Goal: Task Accomplishment & Management: Complete application form

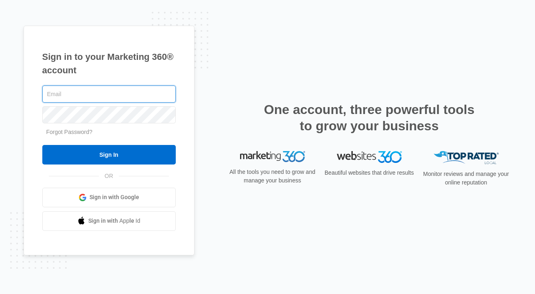
click at [0, 293] on com-1password-button at bounding box center [0, 294] width 0 height 0
type input "[PERSON_NAME][EMAIL_ADDRESS][DOMAIN_NAME]"
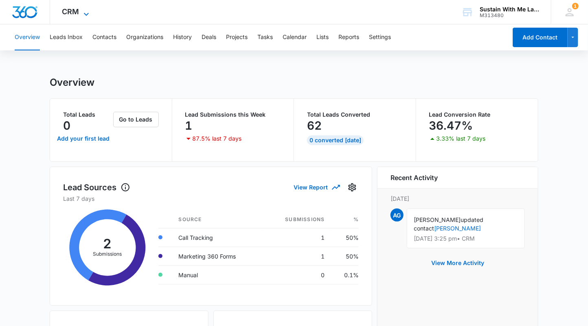
click at [82, 12] on icon at bounding box center [86, 14] width 10 height 10
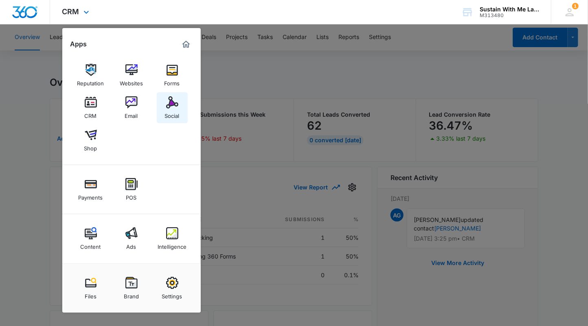
click at [167, 111] on div "Social" at bounding box center [172, 114] width 15 height 11
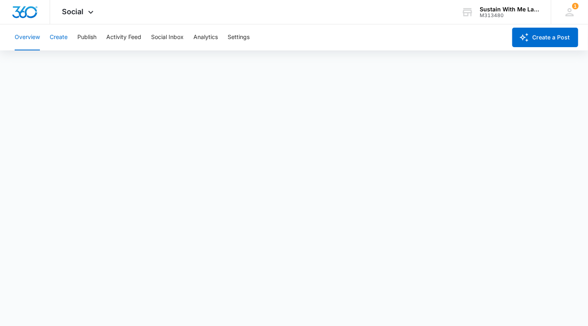
click at [53, 39] on button "Create" at bounding box center [59, 37] width 18 height 26
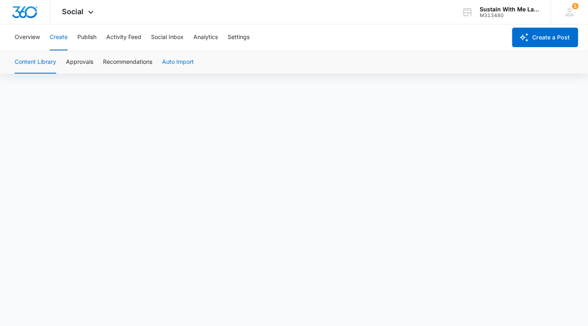
click at [174, 61] on button "Auto Import" at bounding box center [178, 62] width 32 height 23
click at [42, 62] on button "Content Library" at bounding box center [36, 62] width 42 height 23
click at [81, 14] on span "Social" at bounding box center [73, 11] width 22 height 9
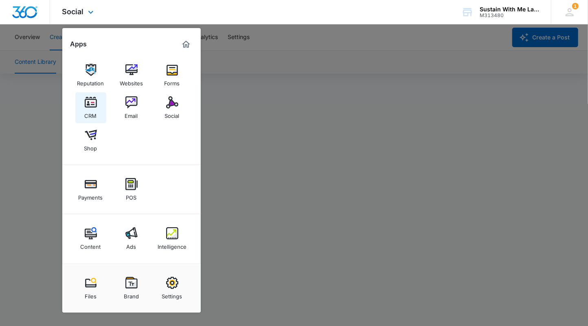
click at [91, 105] on img at bounding box center [91, 102] width 12 height 12
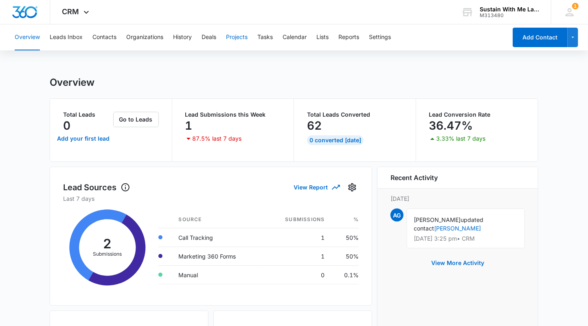
click at [236, 39] on button "Projects" at bounding box center [237, 37] width 22 height 26
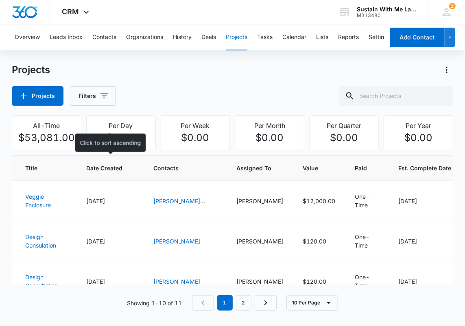
click at [102, 166] on span "Date Created" at bounding box center [104, 168] width 36 height 9
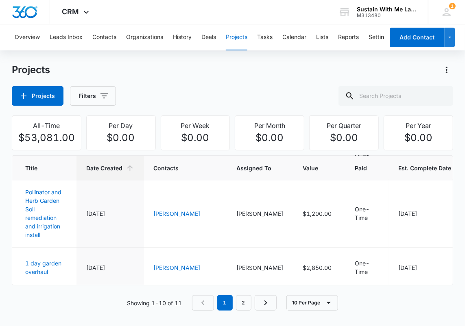
scroll to position [341, 0]
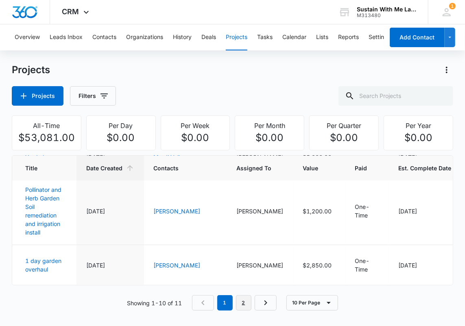
click at [245, 300] on link "2" at bounding box center [243, 302] width 15 height 15
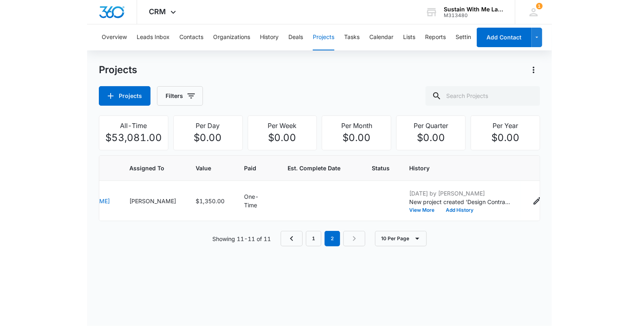
scroll to position [0, 0]
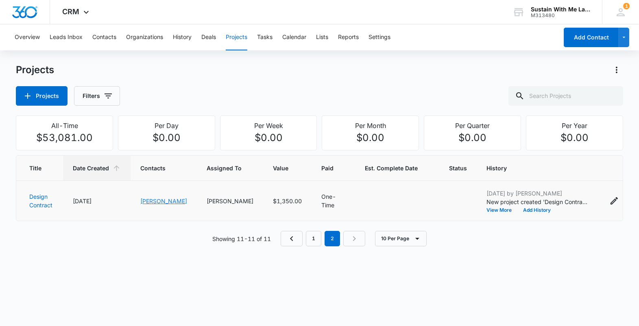
click at [154, 199] on link "[PERSON_NAME]" at bounding box center [163, 201] width 47 height 7
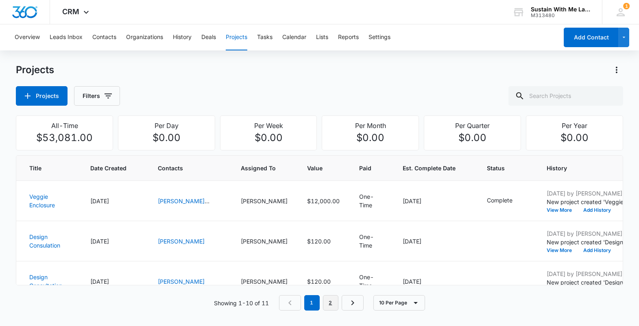
click at [329, 306] on link "2" at bounding box center [330, 302] width 15 height 15
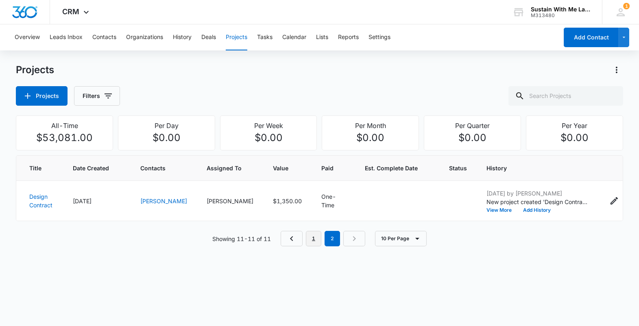
click at [315, 233] on link "1" at bounding box center [313, 238] width 15 height 15
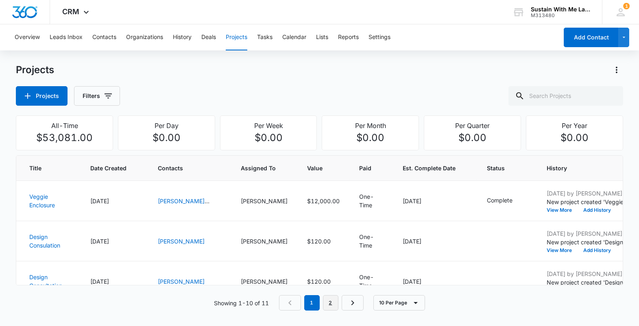
click at [331, 304] on link "2" at bounding box center [330, 302] width 15 height 15
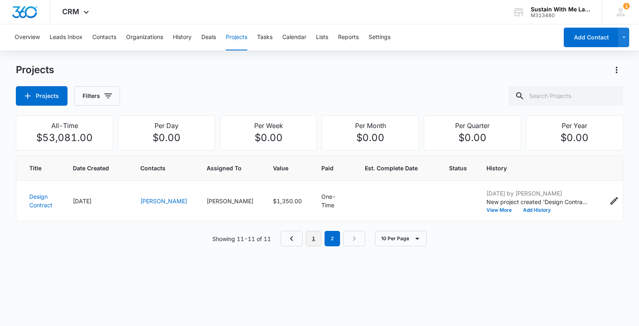
click at [315, 240] on link "1" at bounding box center [313, 238] width 15 height 15
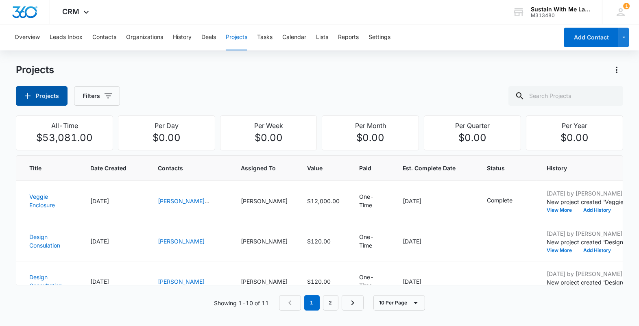
click at [34, 91] on button "Projects" at bounding box center [42, 96] width 52 height 20
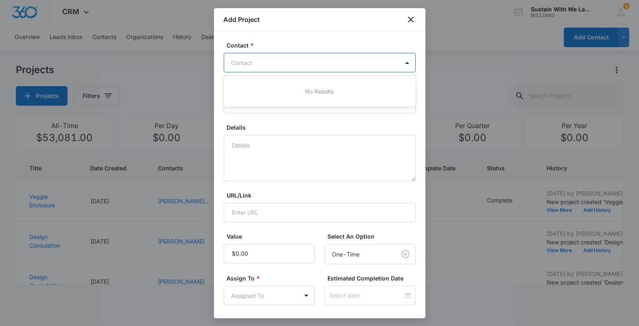
click at [275, 60] on div at bounding box center [315, 63] width 167 height 10
type input "[PERSON_NAME]"
click at [280, 87] on p "[PERSON_NAME] (ID:156; [PHONE_NUMBER])" at bounding box center [296, 91] width 125 height 9
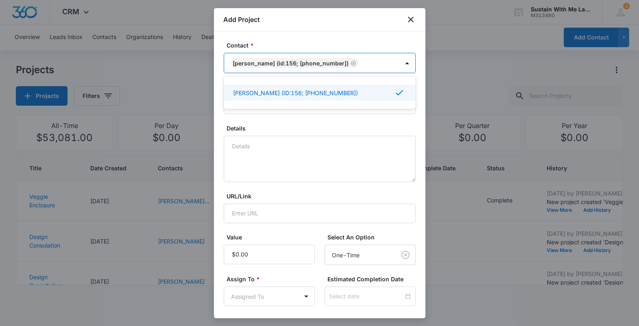
click at [282, 123] on form "Contact * option [PERSON_NAME] (ID:156; [PHONE_NUMBER]), selected. [PERSON_NAME…" at bounding box center [320, 247] width 192 height 413
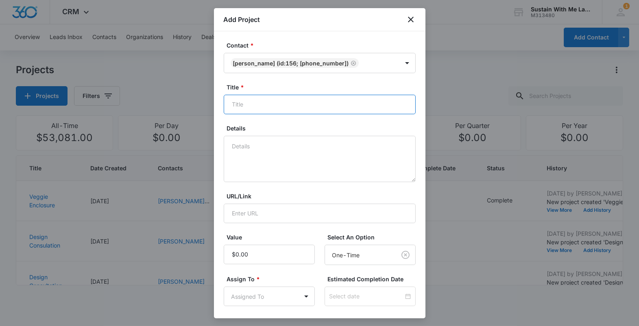
click at [278, 109] on input "Title *" at bounding box center [320, 105] width 192 height 20
type input "Labor + Dumpster"
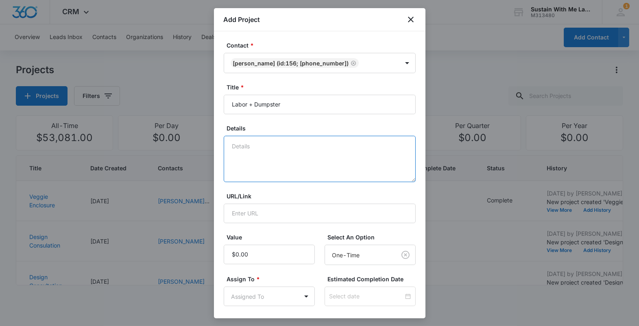
click at [271, 173] on textarea "Details" at bounding box center [320, 159] width 192 height 46
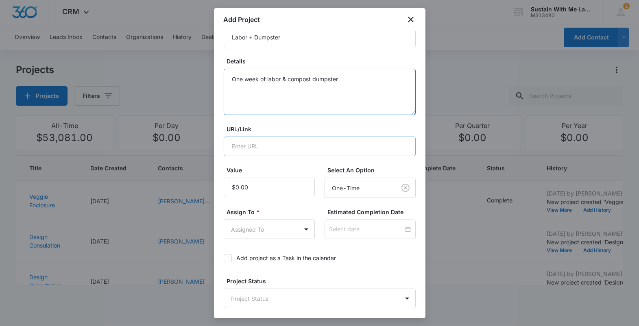
scroll to position [74, 0]
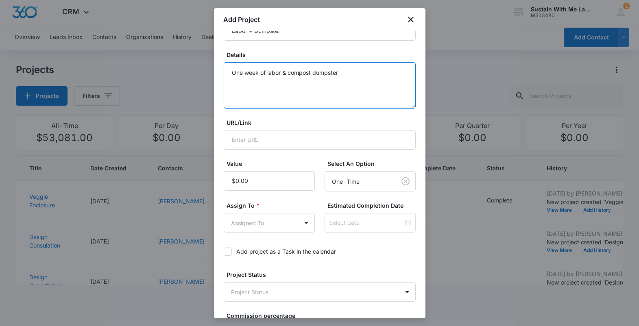
type textarea "One week of labor & compost dumpster"
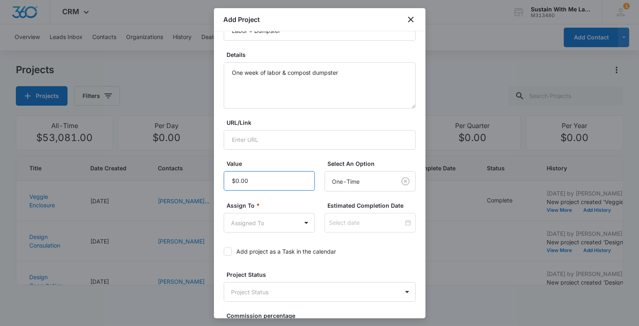
click at [260, 183] on input "Value" at bounding box center [269, 181] width 91 height 20
type input "$3,890.00"
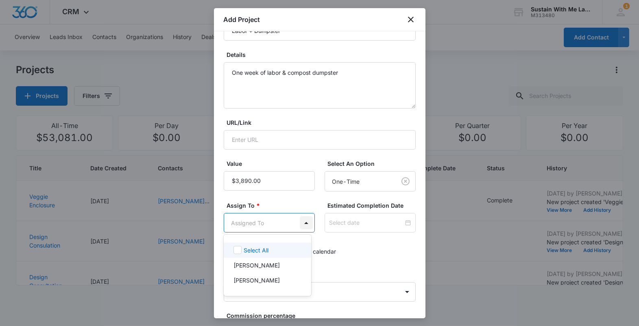
click at [308, 215] on body "CRM Apps Reputation Websites Forms CRM Email Social Shop Payments POS Content A…" at bounding box center [319, 163] width 639 height 326
click at [272, 263] on p "[PERSON_NAME]" at bounding box center [257, 265] width 47 height 9
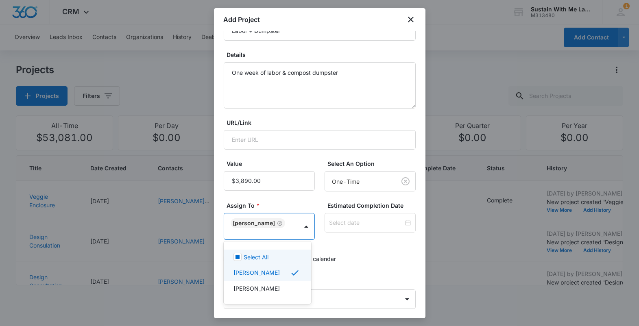
click at [341, 259] on div at bounding box center [319, 163] width 639 height 326
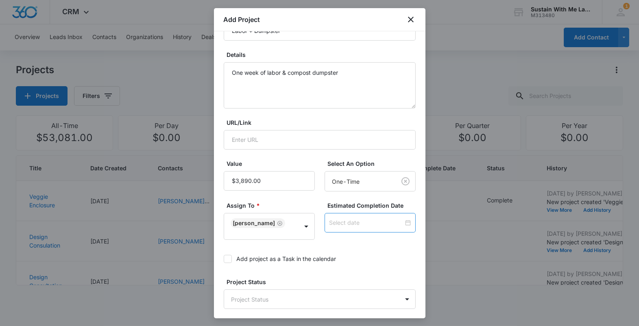
click at [401, 221] on div at bounding box center [370, 223] width 81 height 9
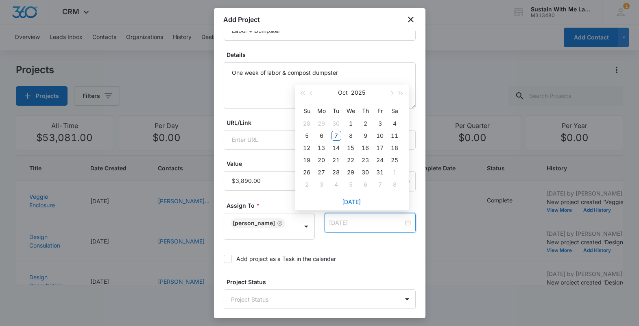
type input "[DATE]"
click at [313, 92] on button "button" at bounding box center [311, 93] width 9 height 16
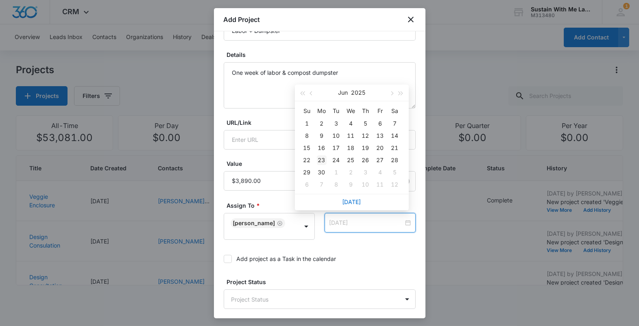
type input "[DATE]"
click at [323, 160] on div "23" at bounding box center [322, 160] width 10 height 10
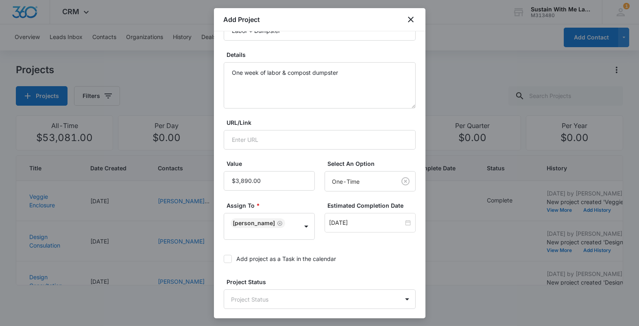
click at [384, 252] on div "Add project as a Task in the calendar" at bounding box center [320, 259] width 192 height 18
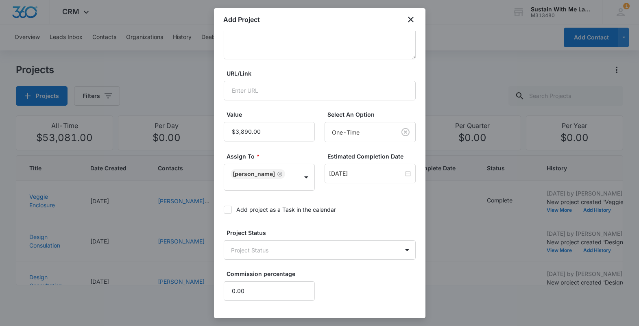
scroll to position [151, 0]
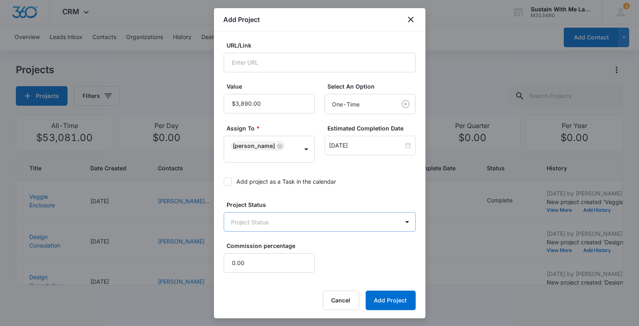
click at [378, 219] on body "CRM Apps Reputation Websites Forms CRM Email Social Shop Payments POS Content A…" at bounding box center [319, 163] width 639 height 326
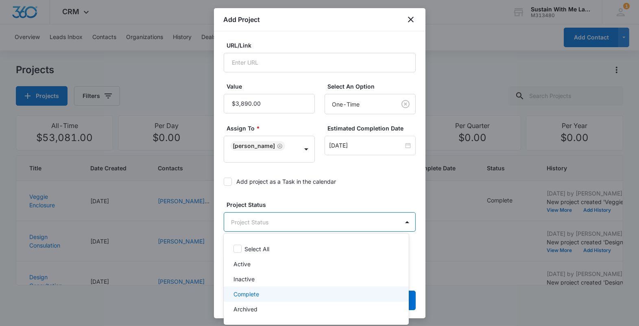
click at [330, 290] on div "Complete" at bounding box center [316, 294] width 164 height 9
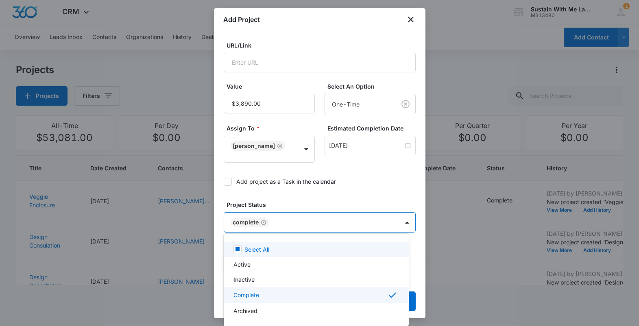
click at [417, 237] on div at bounding box center [319, 163] width 639 height 326
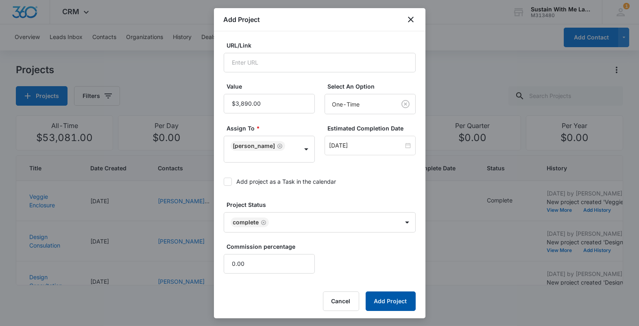
click at [387, 296] on button "Add Project" at bounding box center [391, 302] width 50 height 20
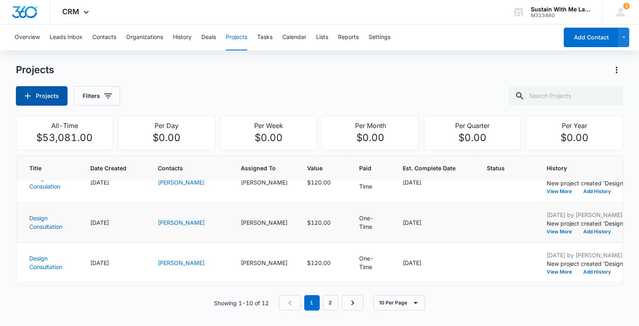
scroll to position [0, 0]
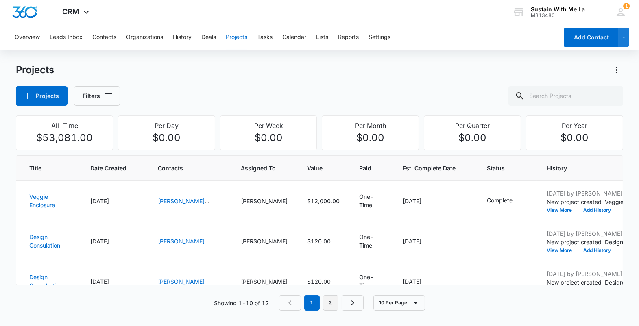
click at [333, 305] on link "2" at bounding box center [330, 302] width 15 height 15
